Goal: Task Accomplishment & Management: Complete application form

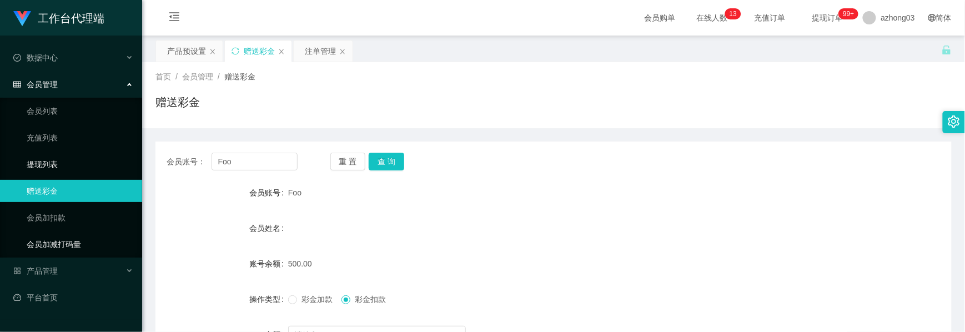
scroll to position [123, 0]
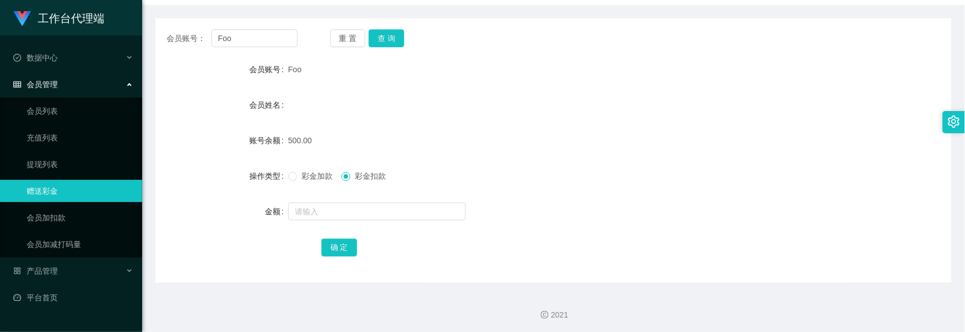
click at [62, 87] on div "会员管理" at bounding box center [71, 84] width 142 height 22
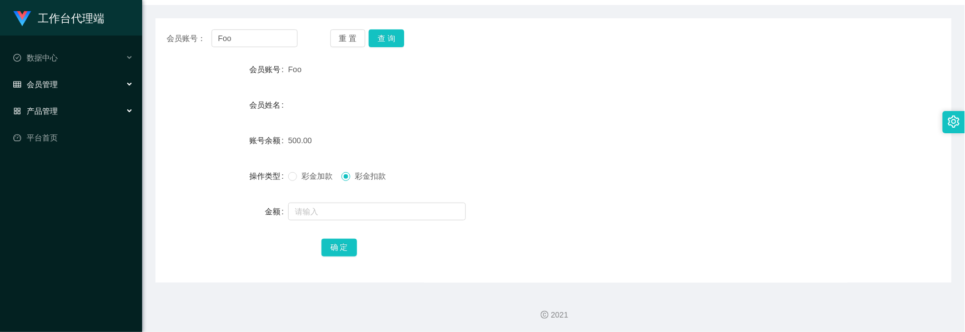
click at [63, 102] on div "产品管理" at bounding box center [71, 111] width 142 height 22
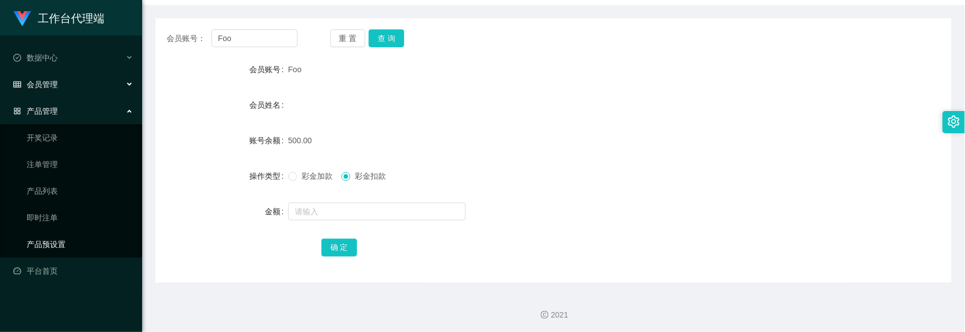
click at [63, 238] on link "产品预设置" at bounding box center [80, 244] width 107 height 22
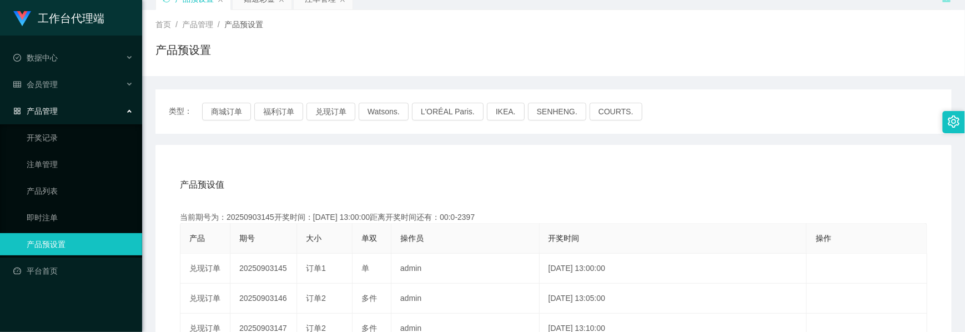
scroll to position [123, 0]
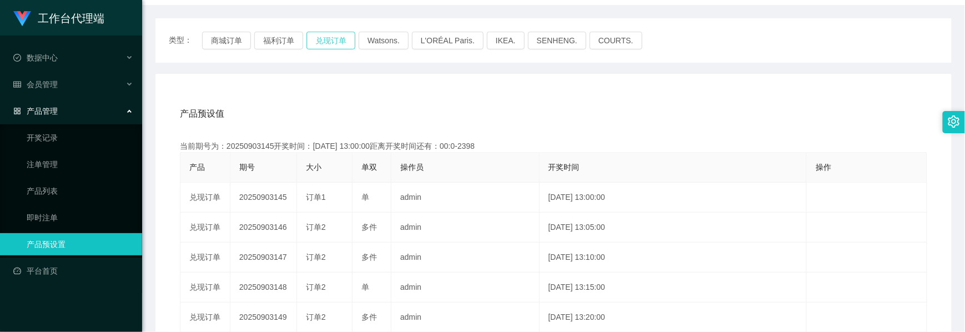
click at [328, 41] on button "兑现订单" at bounding box center [330, 41] width 49 height 18
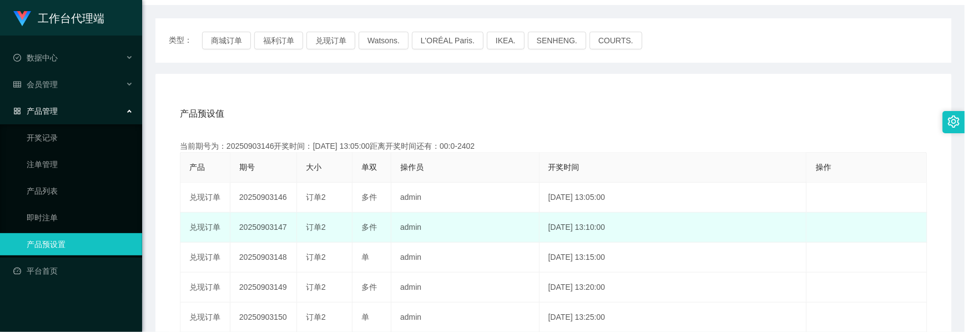
click at [260, 223] on td "20250903147" at bounding box center [263, 228] width 67 height 30
click at [260, 224] on td "20250903147" at bounding box center [263, 228] width 67 height 30
copy td "20250903147"
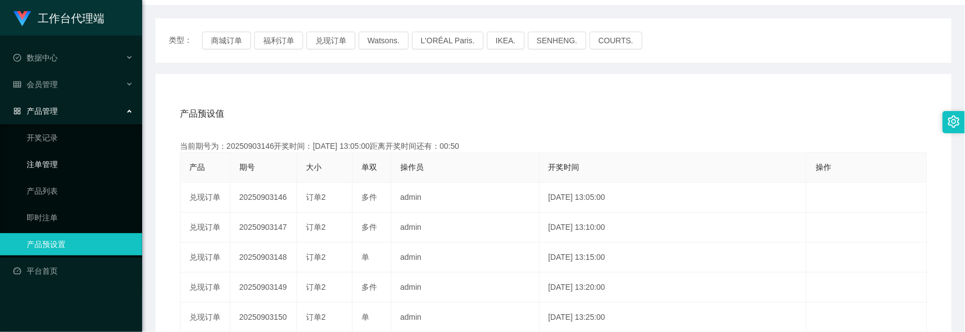
click at [58, 162] on link "注单管理" at bounding box center [80, 164] width 107 height 22
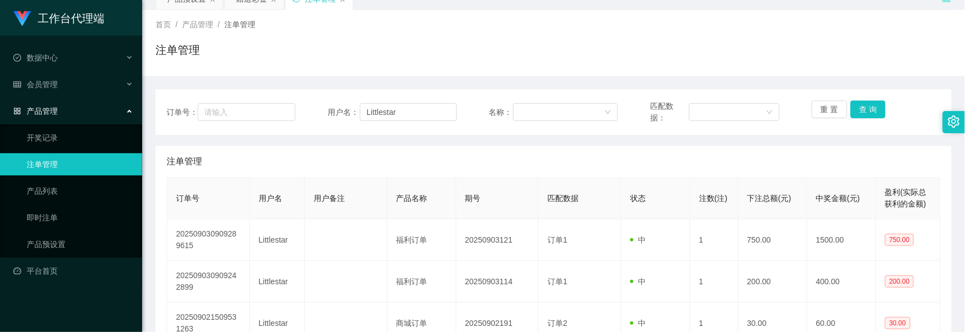
scroll to position [123, 0]
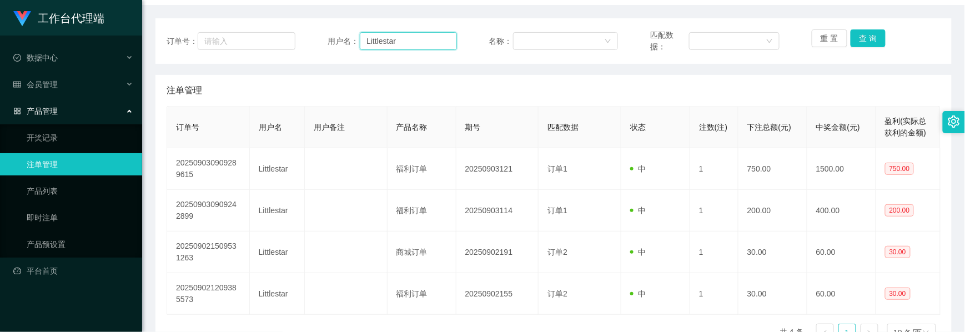
drag, startPoint x: 402, startPoint y: 43, endPoint x: 340, endPoint y: 39, distance: 62.3
click at [340, 39] on div "用户名： Littlestar" at bounding box center [392, 40] width 129 height 23
click at [866, 41] on button "查 询" at bounding box center [869, 38] width 36 height 18
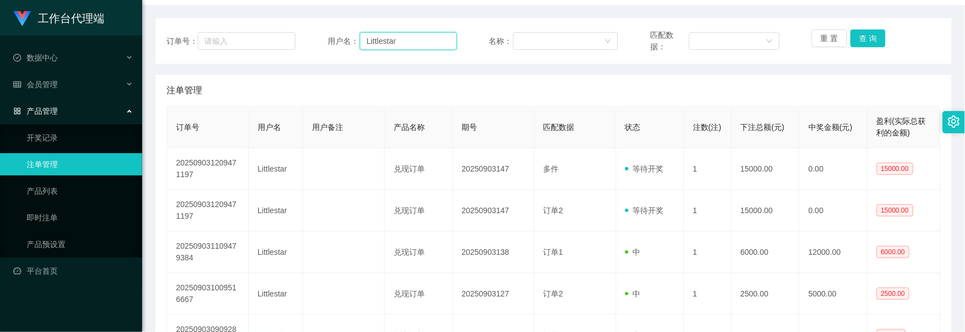
drag, startPoint x: 398, startPoint y: 42, endPoint x: 354, endPoint y: 46, distance: 44.5
click at [354, 46] on div "用户名： Littlestar" at bounding box center [392, 40] width 129 height 23
click at [38, 107] on span "产品管理" at bounding box center [35, 111] width 44 height 9
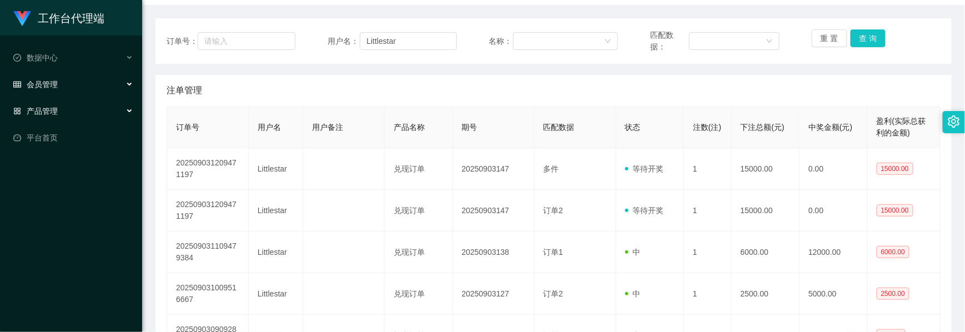
click at [54, 84] on span "会员管理" at bounding box center [35, 84] width 44 height 9
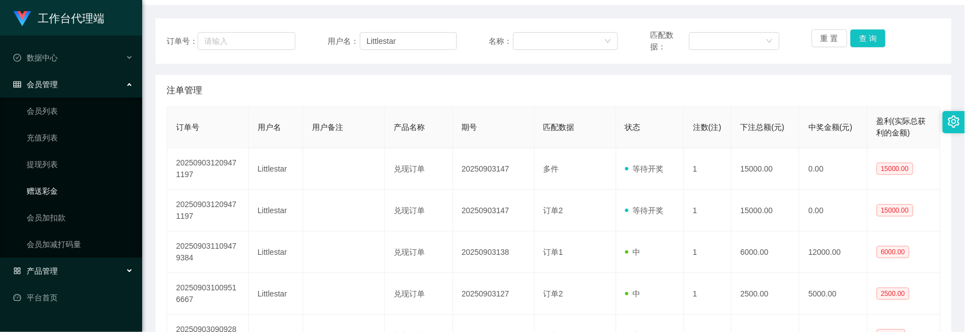
click at [51, 185] on link "赠送彩金" at bounding box center [80, 191] width 107 height 22
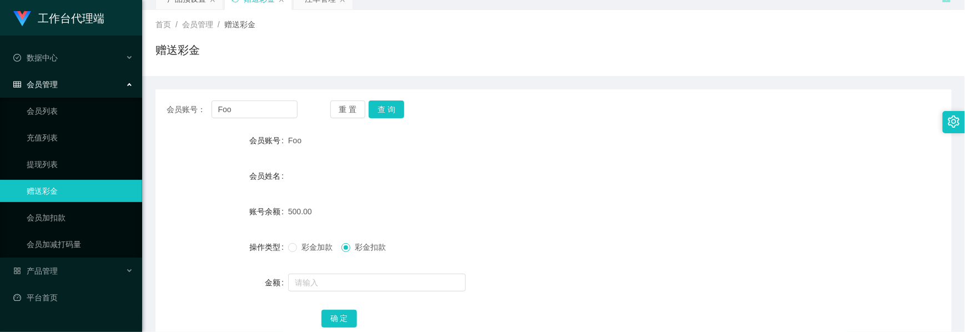
scroll to position [123, 0]
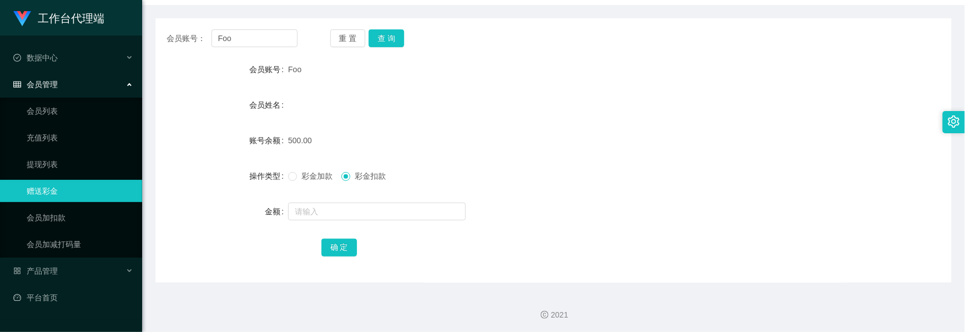
click at [237, 112] on div "会员姓名" at bounding box center [221, 105] width 133 height 22
drag, startPoint x: 240, startPoint y: 32, endPoint x: 216, endPoint y: 32, distance: 24.4
click at [216, 32] on input "Foo" at bounding box center [255, 38] width 86 height 18
paste input "Littlestar"
type input "Littlestar"
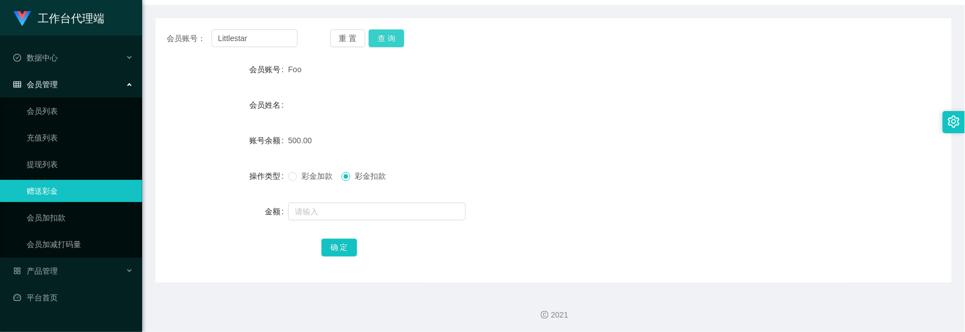
click at [378, 43] on button "查 询" at bounding box center [387, 38] width 36 height 18
click at [383, 41] on button "查 询" at bounding box center [387, 38] width 36 height 18
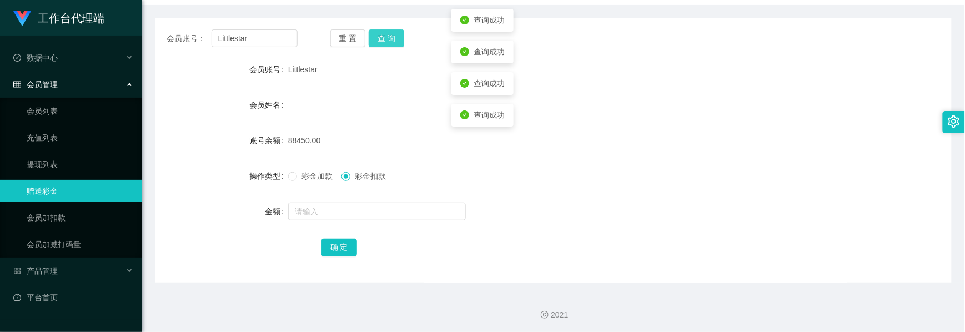
click at [383, 41] on button "查 询" at bounding box center [387, 38] width 36 height 18
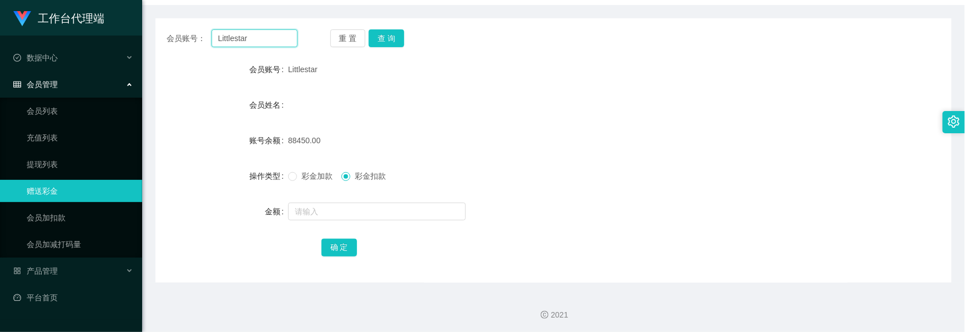
drag, startPoint x: 260, startPoint y: 43, endPoint x: 215, endPoint y: 36, distance: 45.5
click at [215, 36] on input "Littlestar" at bounding box center [255, 38] width 86 height 18
click at [262, 41] on input "Littlestar" at bounding box center [255, 38] width 86 height 18
drag, startPoint x: 254, startPoint y: 41, endPoint x: 215, endPoint y: 41, distance: 38.9
click at [218, 41] on input "Littlestar" at bounding box center [255, 38] width 86 height 18
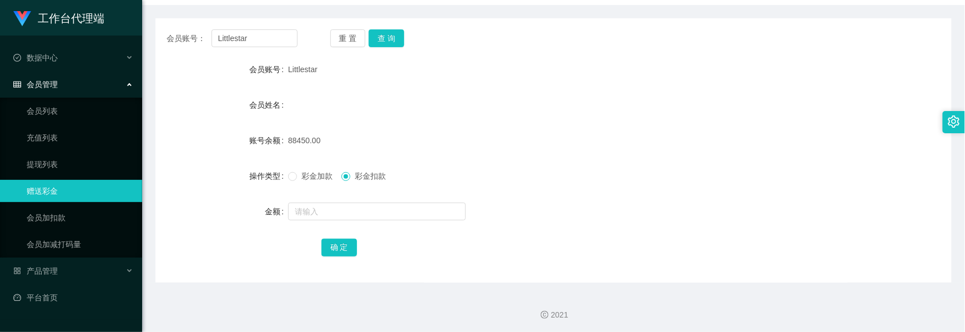
click at [64, 87] on div "会员管理" at bounding box center [71, 84] width 142 height 22
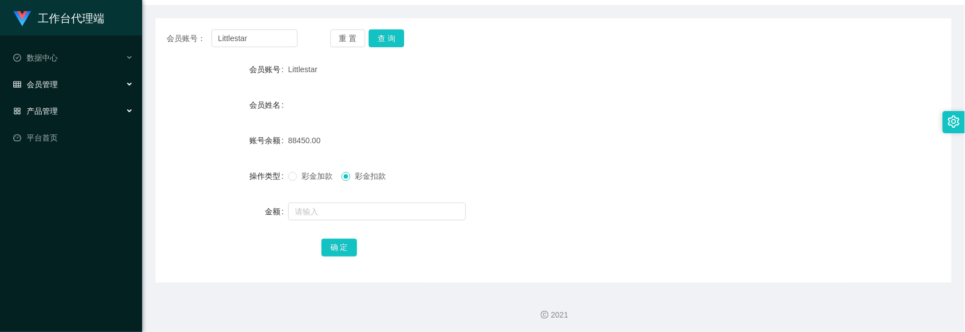
click at [56, 107] on span "产品管理" at bounding box center [35, 111] width 44 height 9
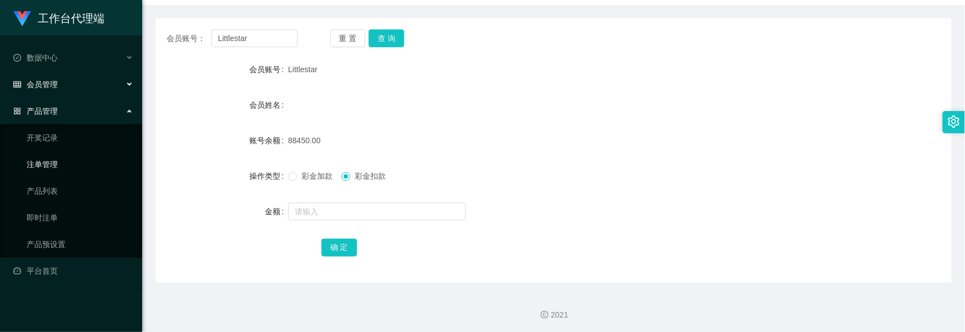
click at [63, 163] on link "注单管理" at bounding box center [80, 164] width 107 height 22
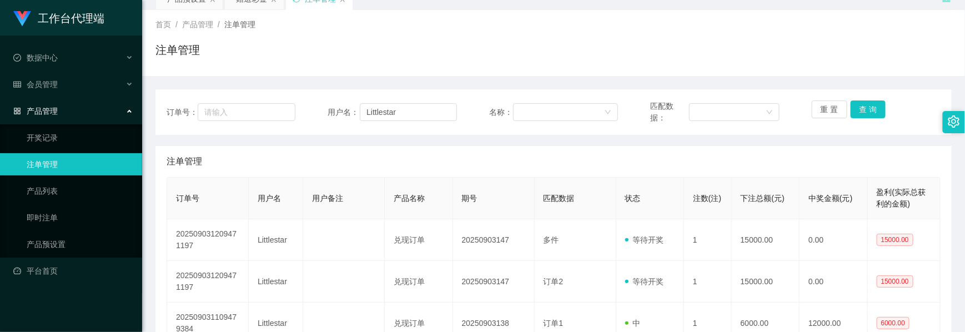
scroll to position [123, 0]
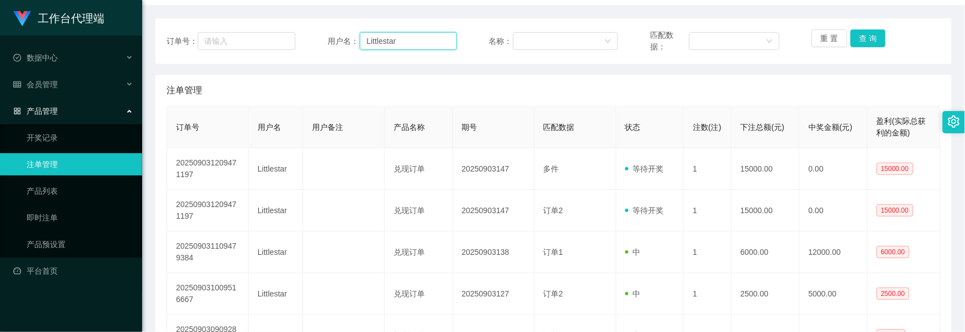
drag, startPoint x: 408, startPoint y: 38, endPoint x: 354, endPoint y: 42, distance: 54.0
click at [354, 42] on div "用户名： Littlestar" at bounding box center [392, 40] width 129 height 23
click at [856, 43] on button "查 询" at bounding box center [869, 38] width 36 height 18
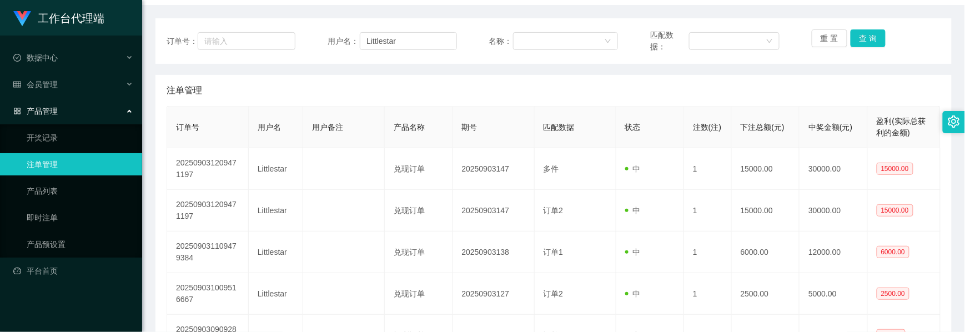
click at [42, 108] on span "产品管理" at bounding box center [35, 111] width 44 height 9
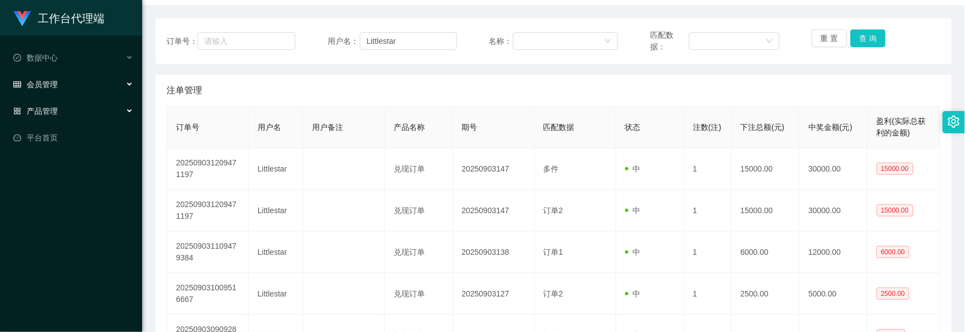
click at [53, 87] on div "会员管理" at bounding box center [71, 84] width 142 height 22
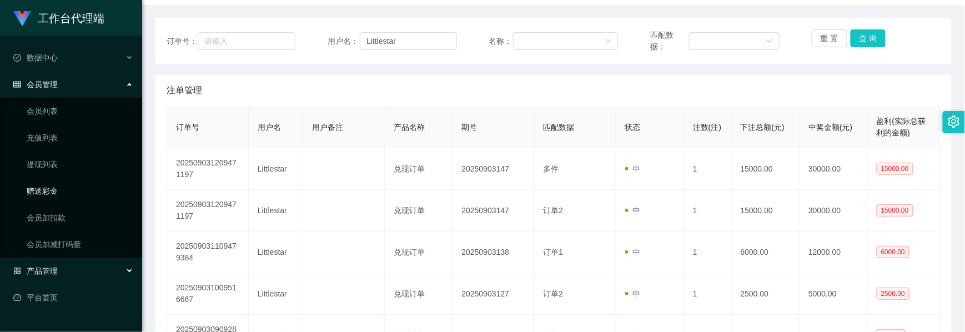
click at [59, 195] on link "赠送彩金" at bounding box center [80, 191] width 107 height 22
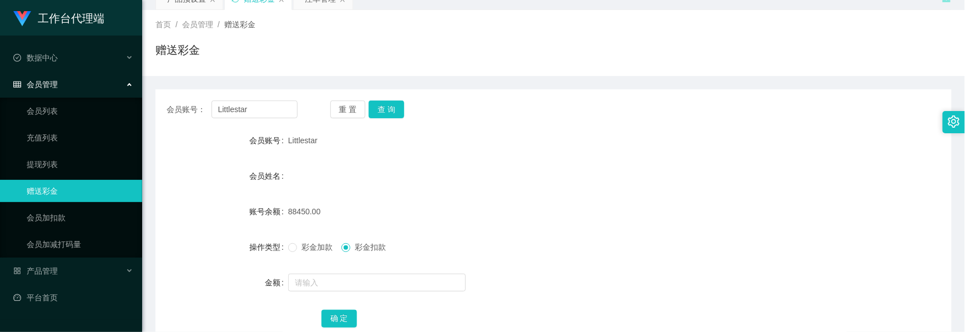
scroll to position [123, 0]
